Goal: Information Seeking & Learning: Learn about a topic

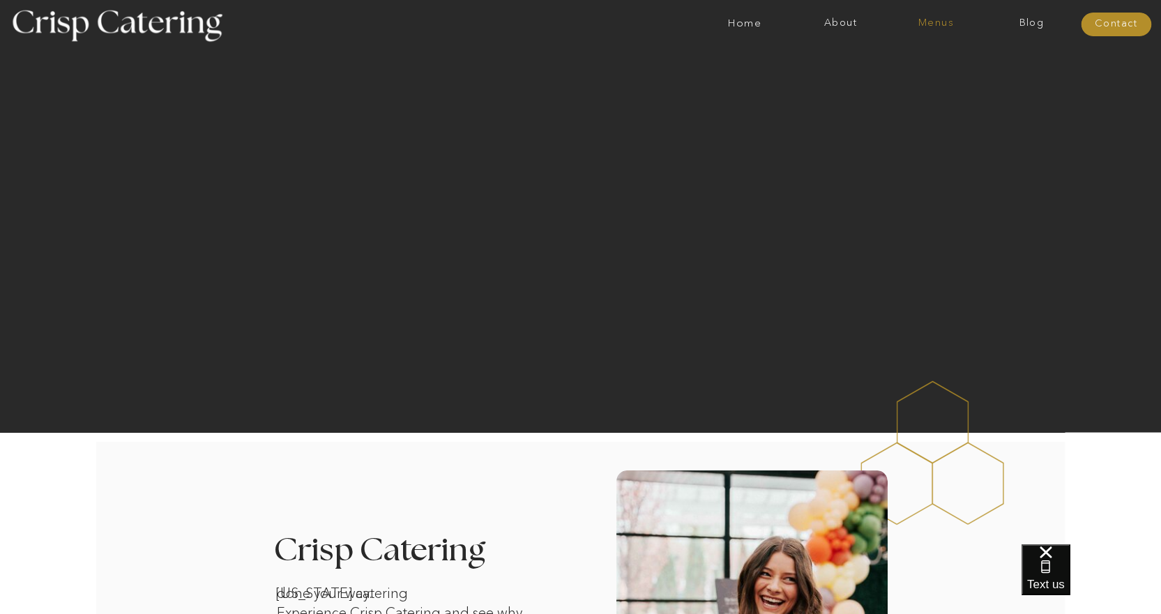
click at [921, 28] on nav "Menus" at bounding box center [937, 24] width 96 height 14
click at [921, 59] on nav "Summer (Mar-Aug)" at bounding box center [940, 62] width 125 height 13
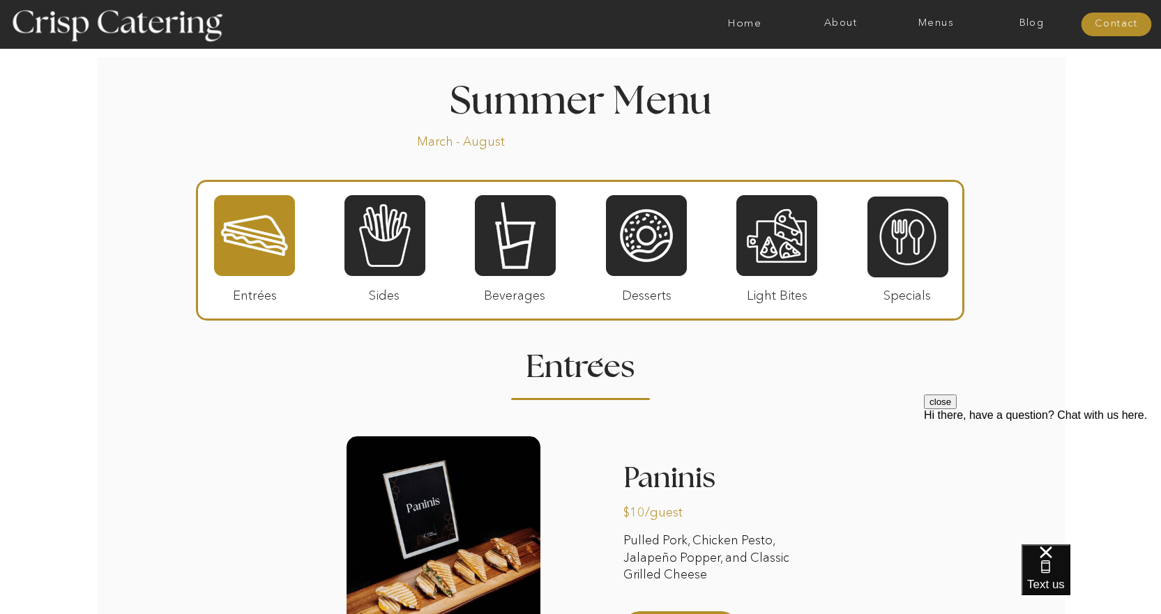
scroll to position [1186, 0]
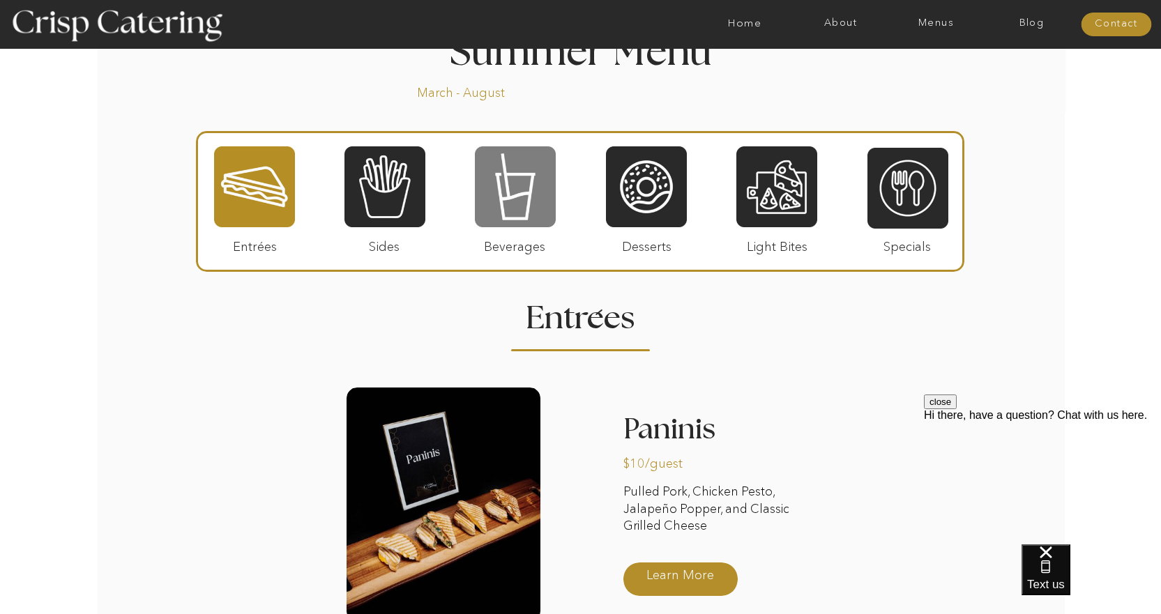
click at [532, 221] on div at bounding box center [515, 187] width 81 height 84
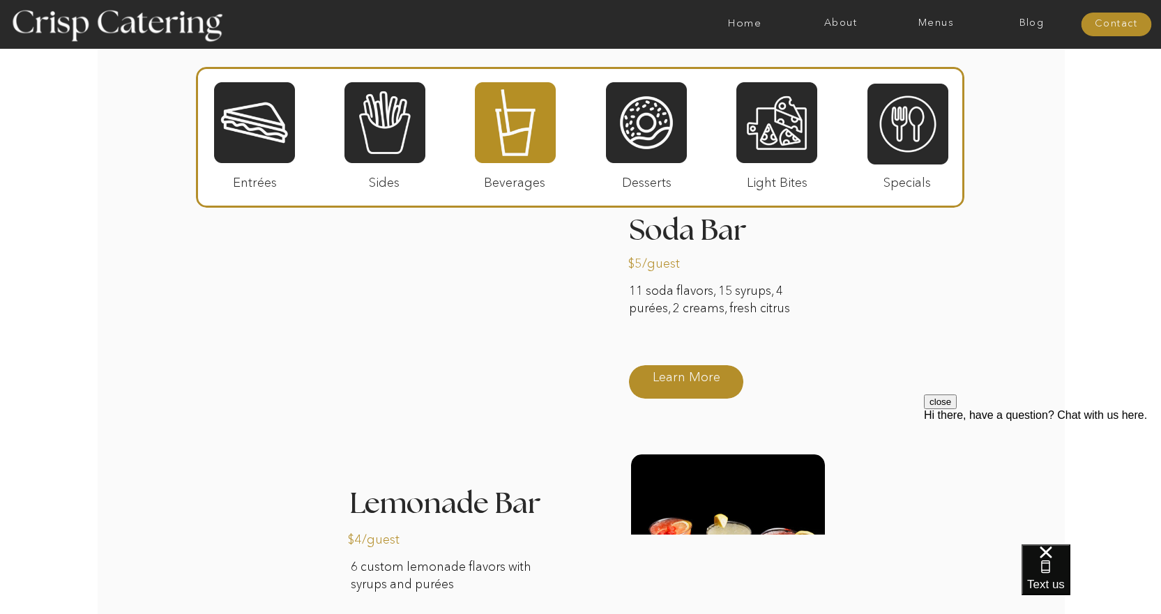
scroll to position [1180, 0]
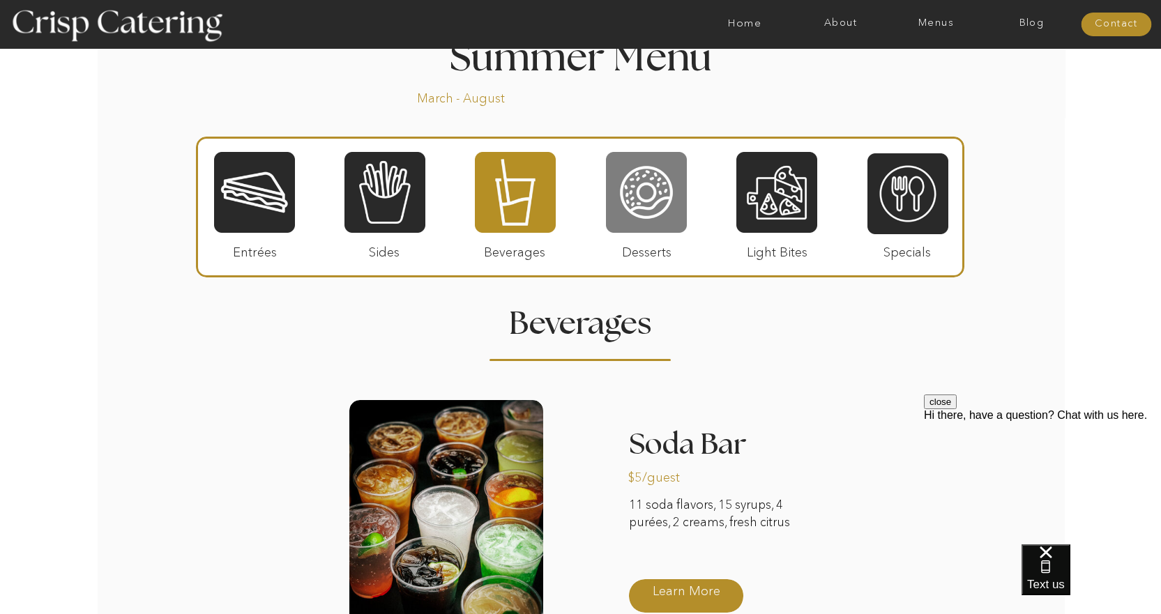
click at [644, 192] on div at bounding box center [646, 193] width 81 height 84
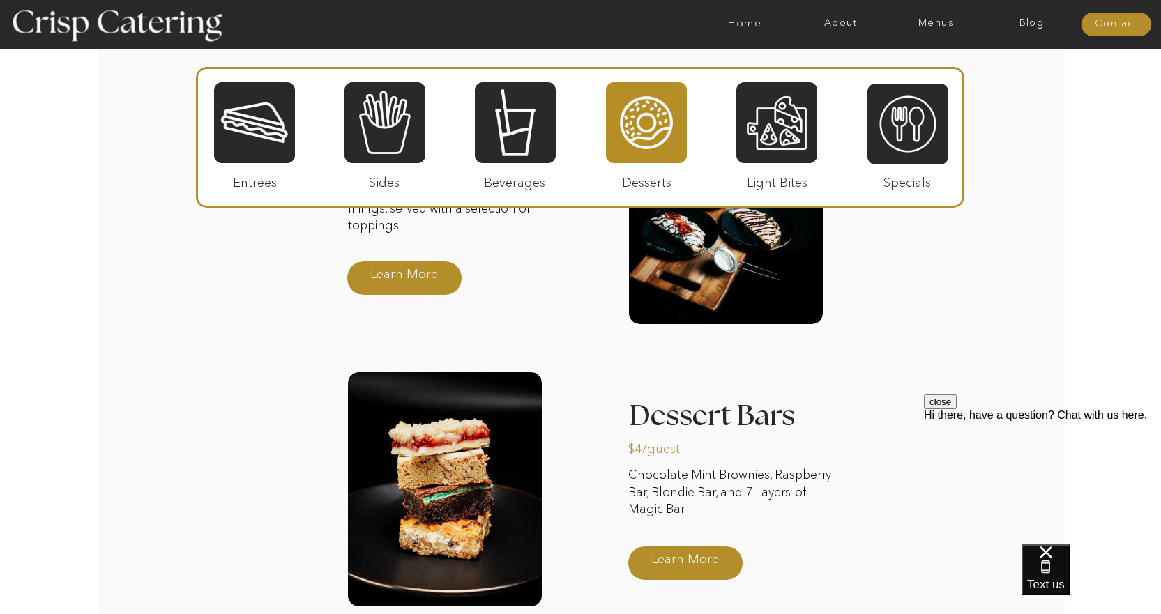
scroll to position [1557, 0]
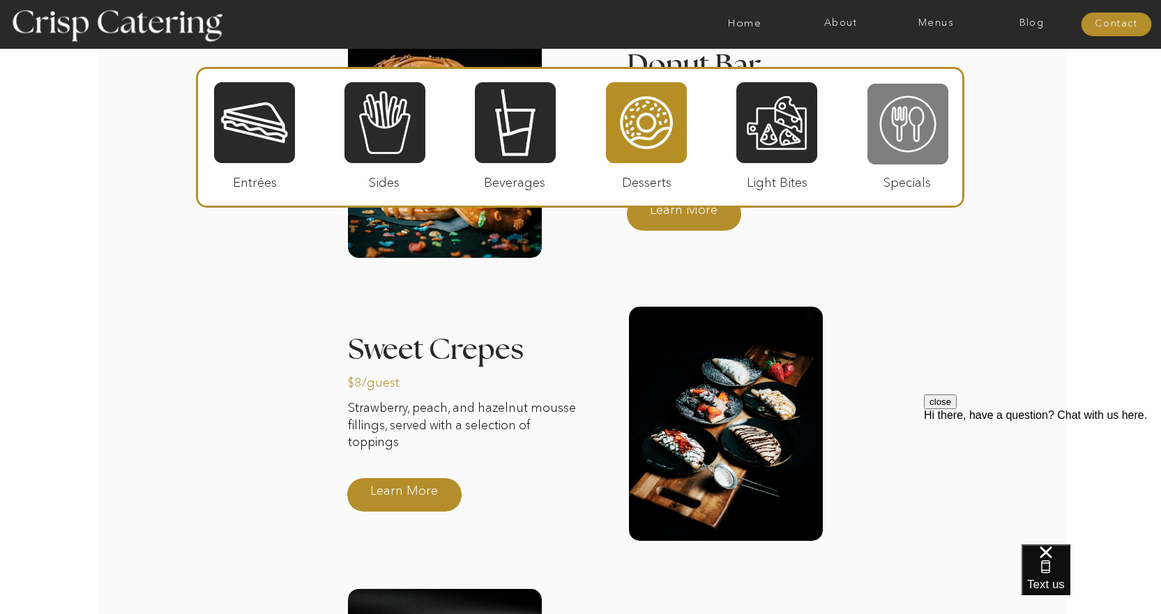
click at [927, 121] on div at bounding box center [908, 124] width 81 height 84
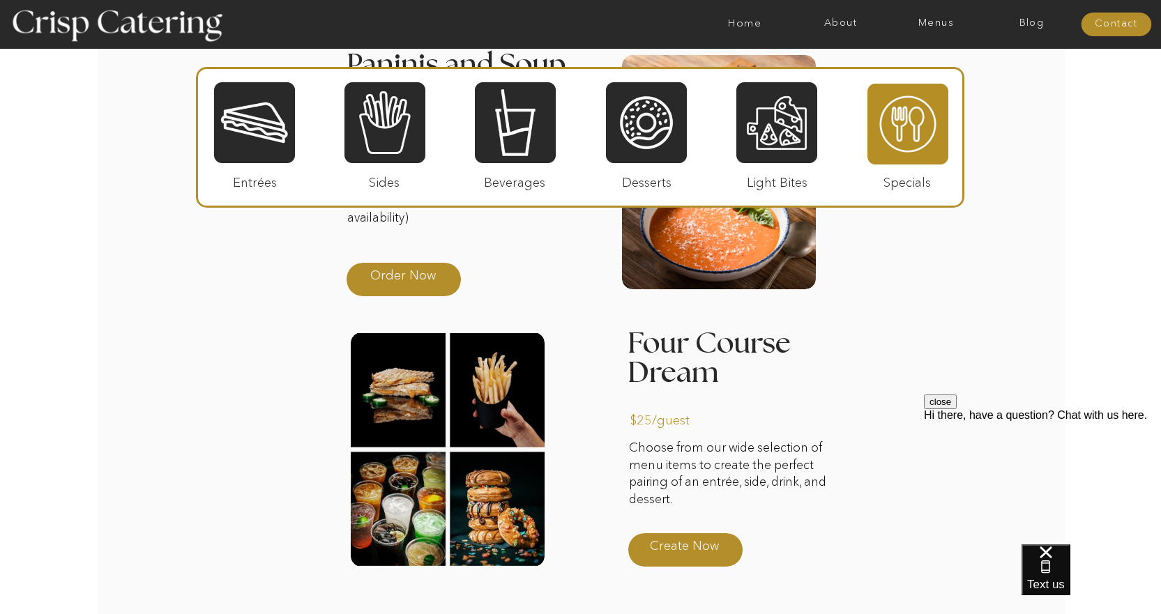
click at [897, 347] on div "About Home Menus Contact Blog About Crisp Crisp Cares Reviews faq About Home Me…" at bounding box center [580, 69] width 1161 height 3252
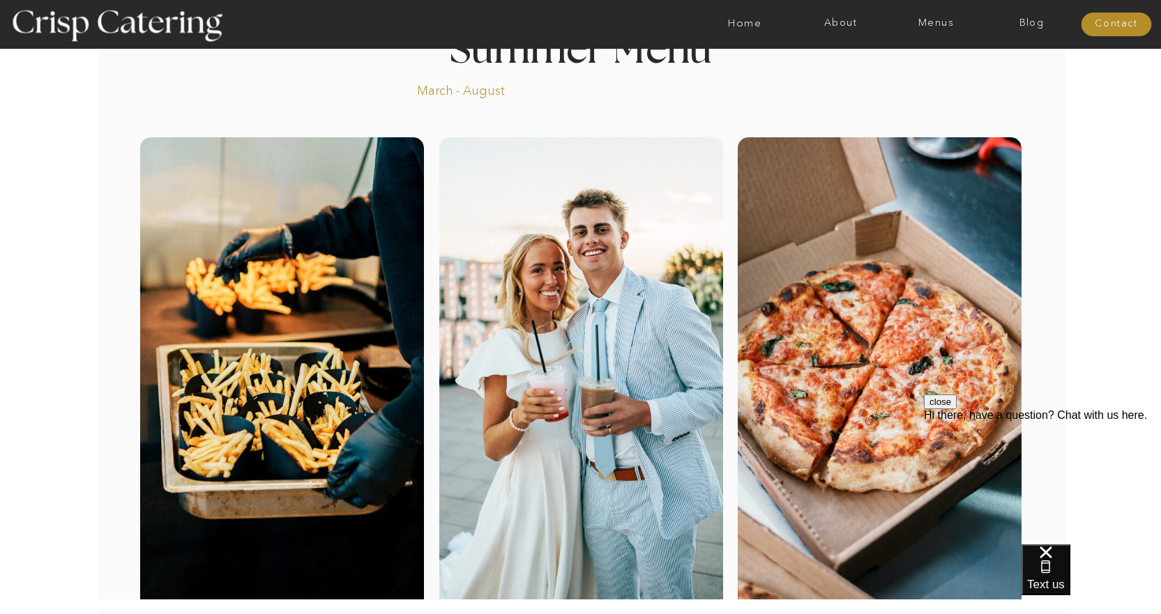
scroll to position [0, 0]
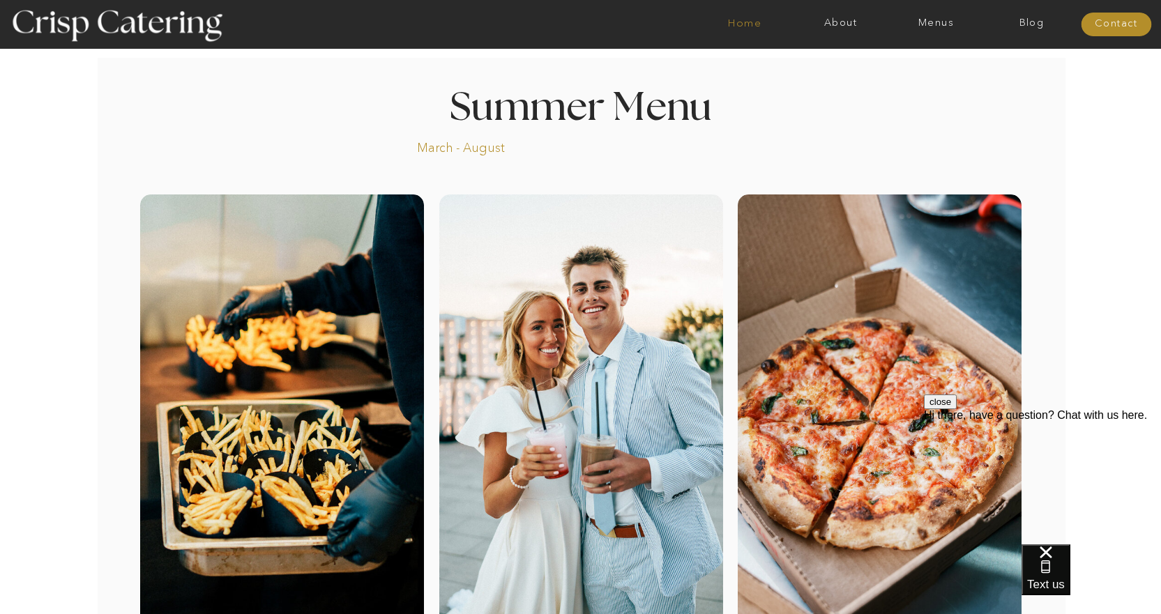
click at [755, 24] on nav "Home" at bounding box center [745, 24] width 96 height 14
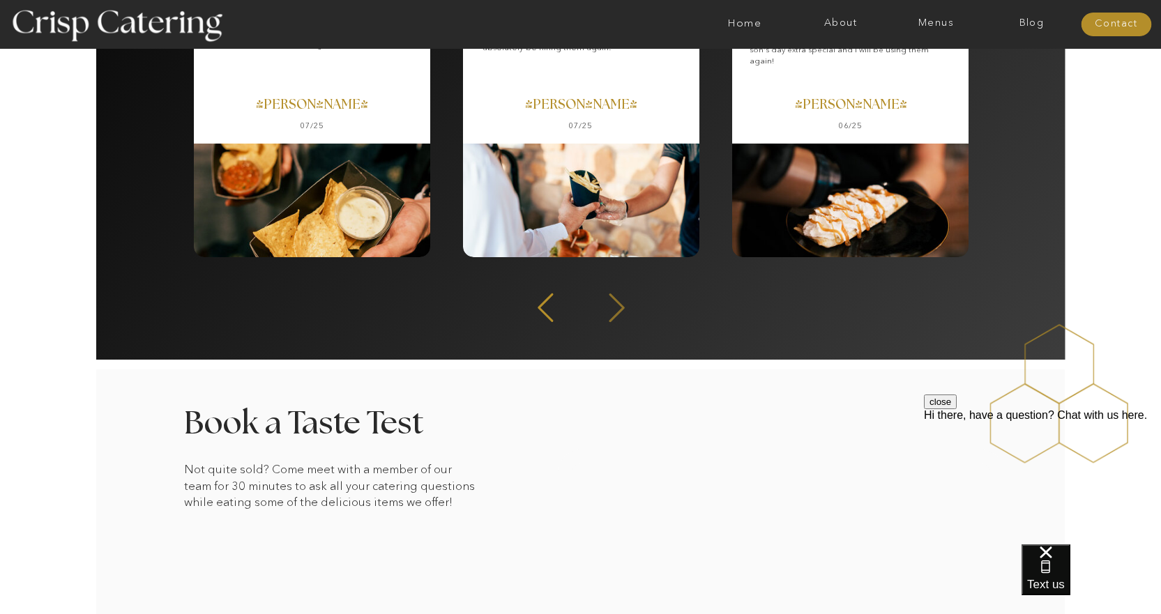
scroll to position [2162, 0]
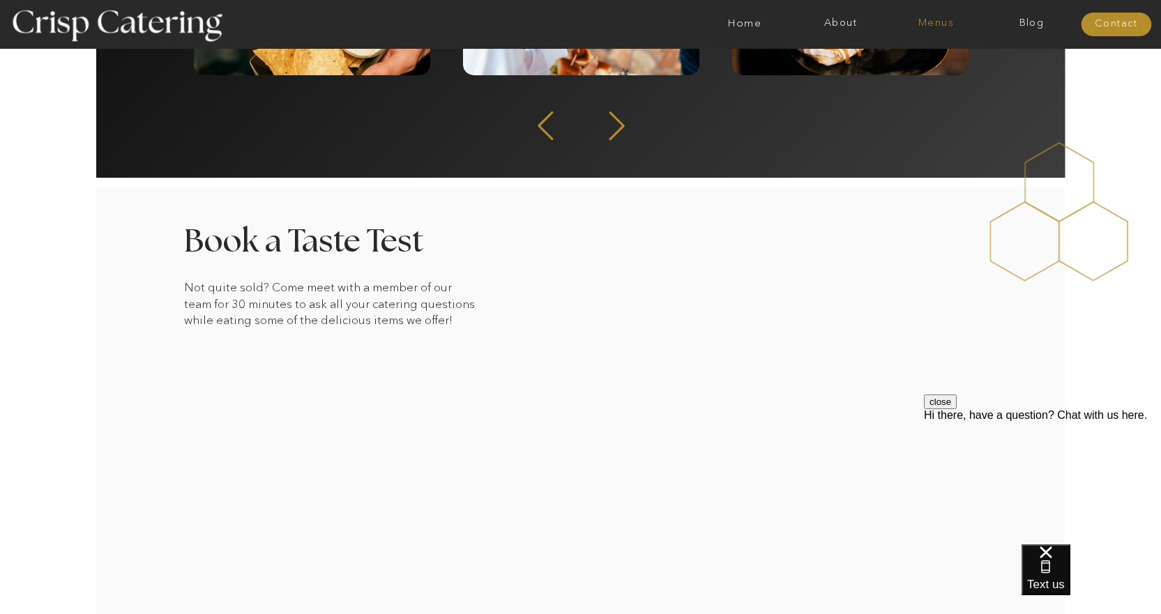
click at [939, 22] on nav "Menus" at bounding box center [937, 24] width 96 height 14
click at [935, 63] on nav "Summer (Mar-Aug)" at bounding box center [940, 62] width 125 height 13
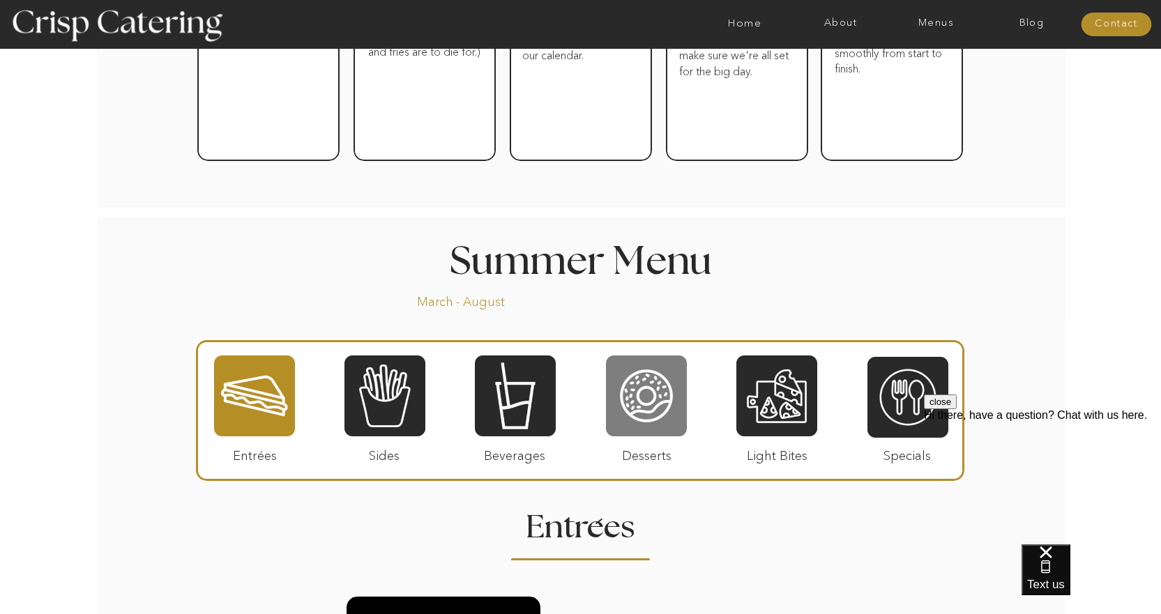
click at [649, 401] on div at bounding box center [646, 396] width 81 height 84
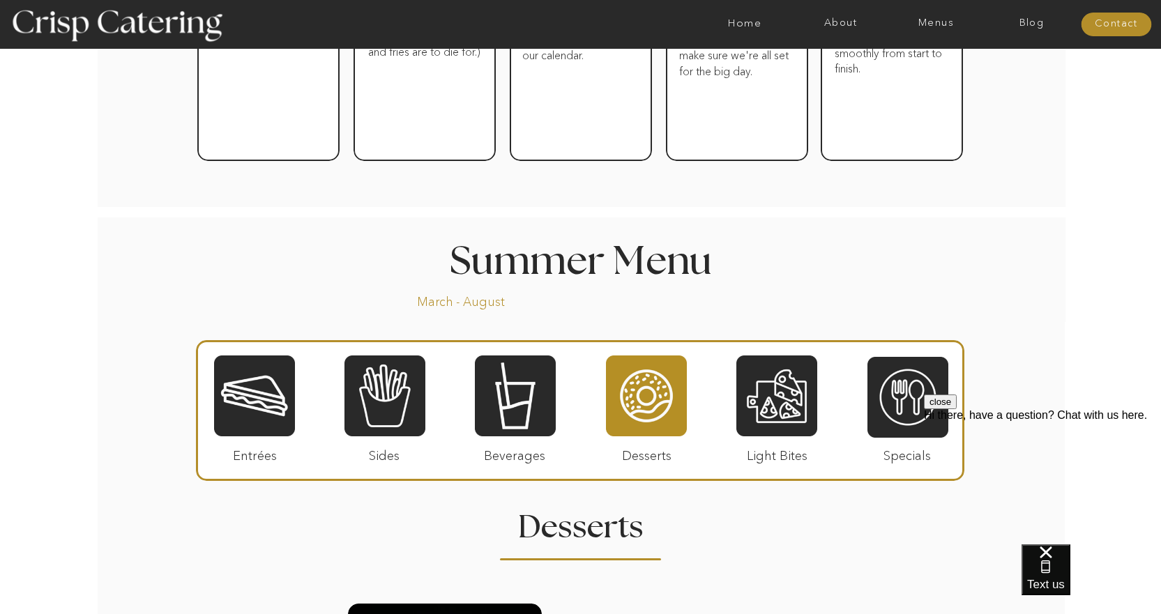
drag, startPoint x: 1084, startPoint y: 128, endPoint x: 1080, endPoint y: 112, distance: 16.4
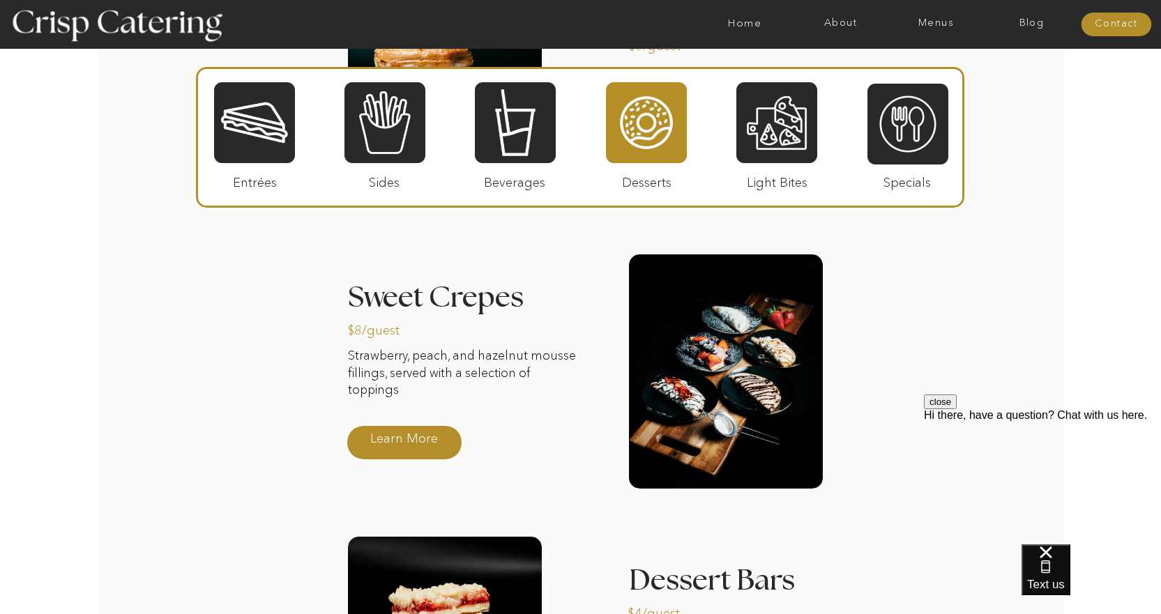
scroll to position [1604, 0]
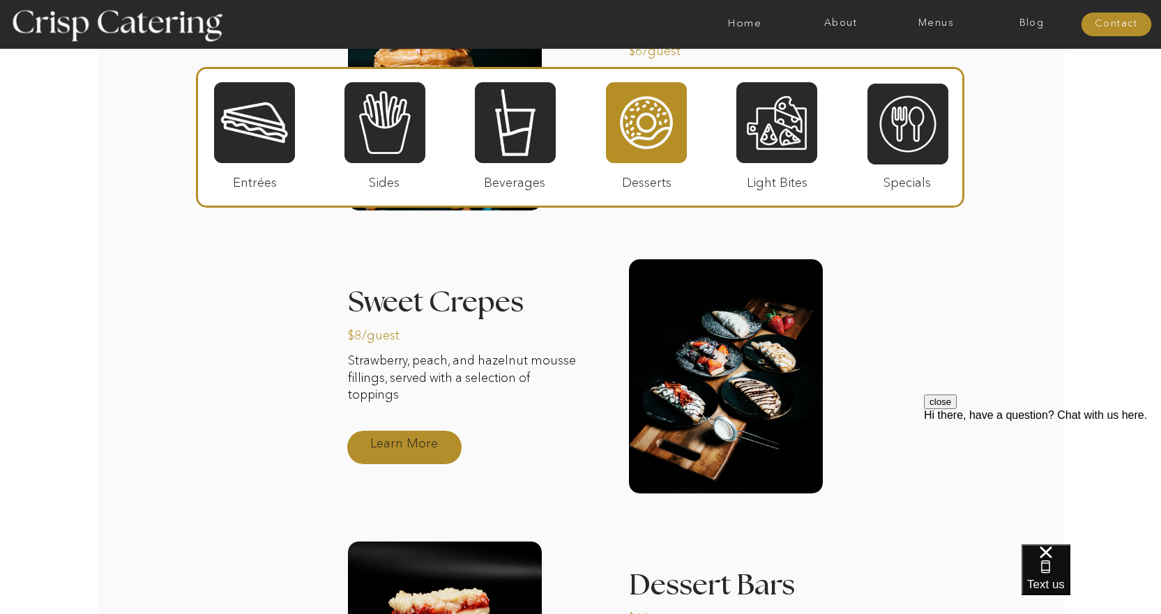
click at [410, 449] on p "Learn More" at bounding box center [404, 444] width 93 height 40
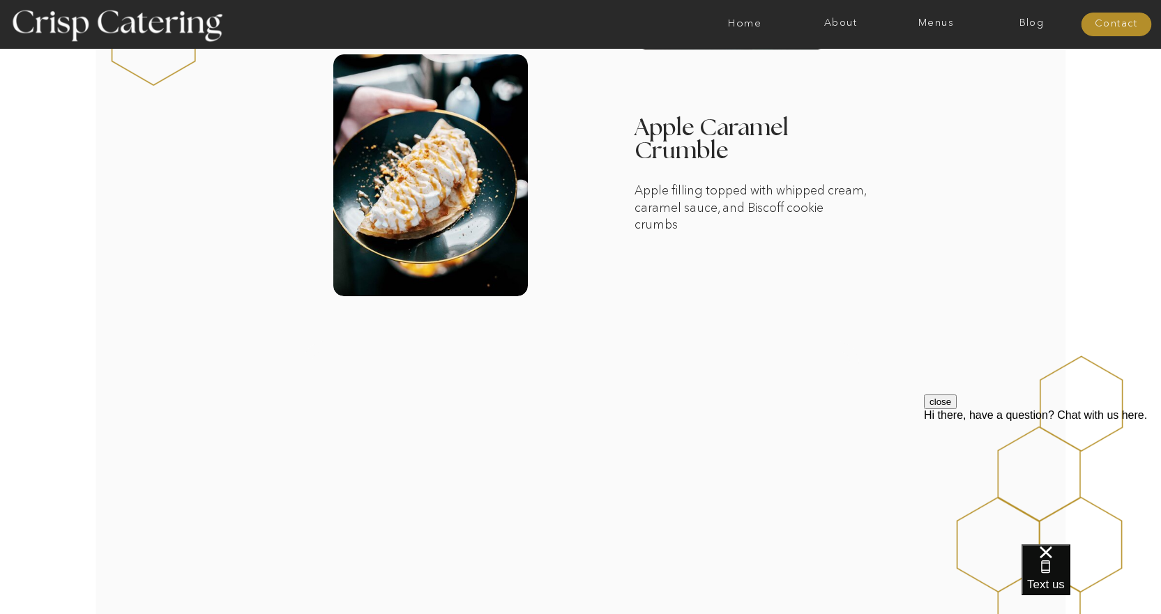
scroll to position [1465, 0]
